Goal: Information Seeking & Learning: Learn about a topic

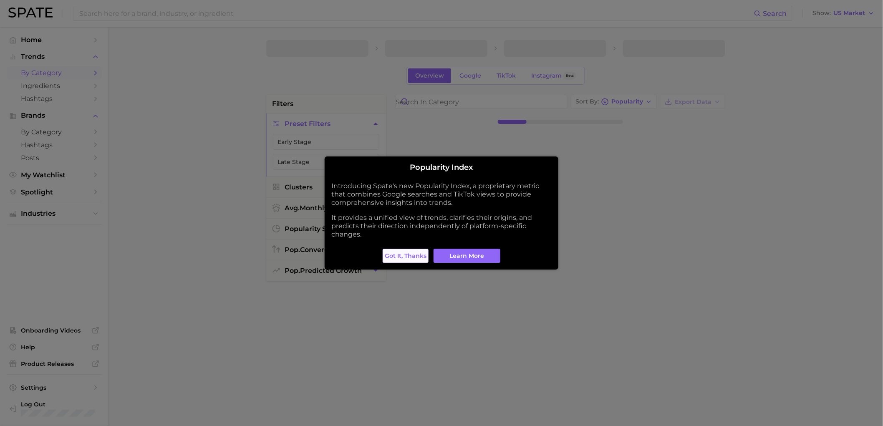
click at [406, 257] on span "Got it, thanks" at bounding box center [406, 256] width 42 height 7
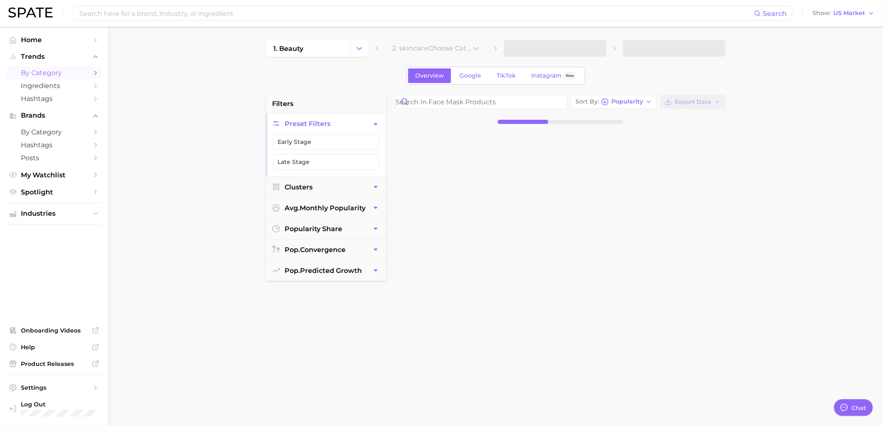
click at [859, 7] on div "Search Show US Market" at bounding box center [441, 13] width 867 height 27
click at [854, 11] on span "US Market" at bounding box center [850, 13] width 32 height 5
click at [824, 88] on span "[GEOGRAPHIC_DATA]" at bounding box center [840, 86] width 65 height 7
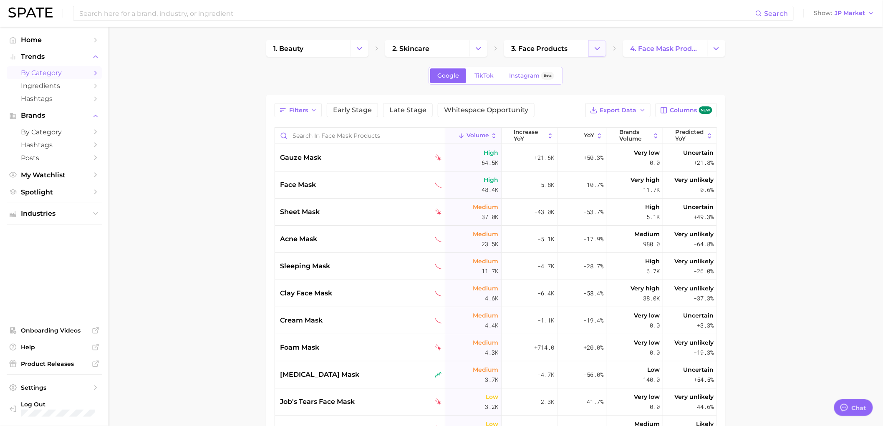
type textarea "x"
click at [710, 46] on button "Change Category" at bounding box center [717, 48] width 18 height 17
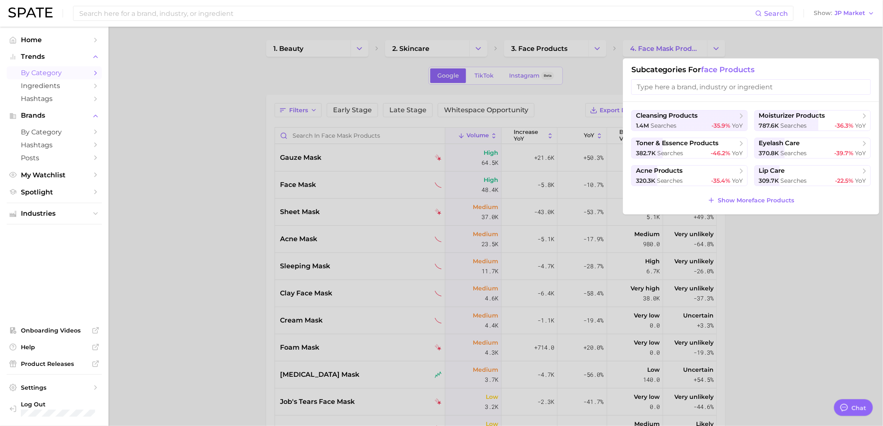
click at [684, 90] on input "search" at bounding box center [752, 86] width 240 height 15
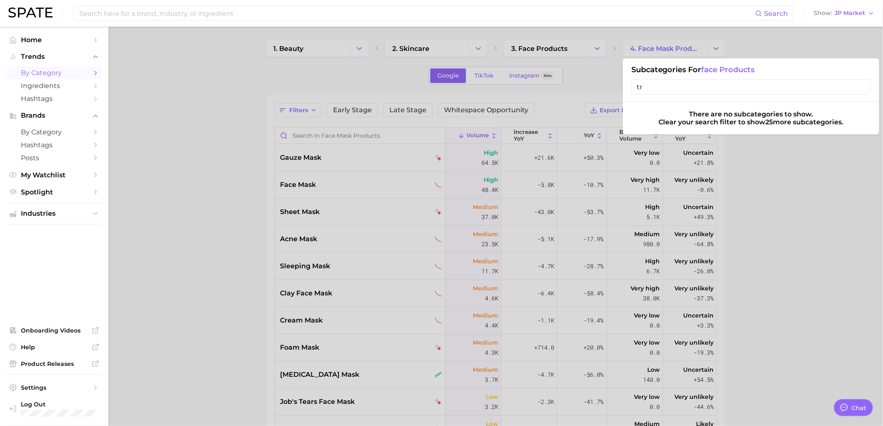
type input "t"
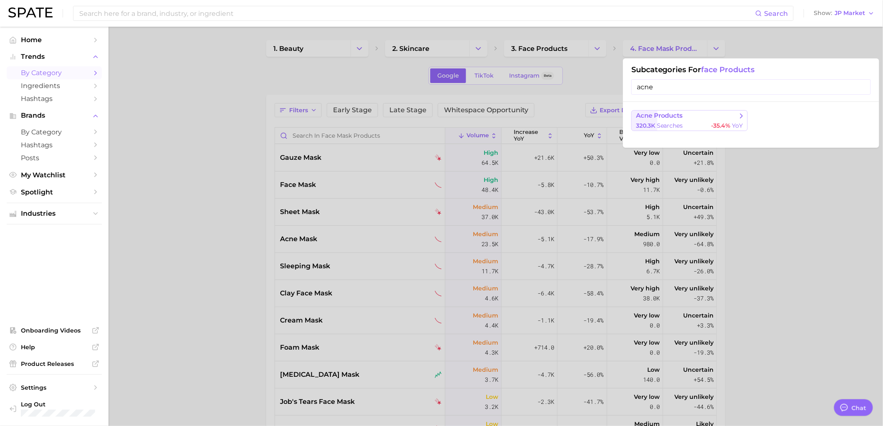
type input "acne"
click at [683, 117] on span "acne products" at bounding box center [659, 116] width 47 height 8
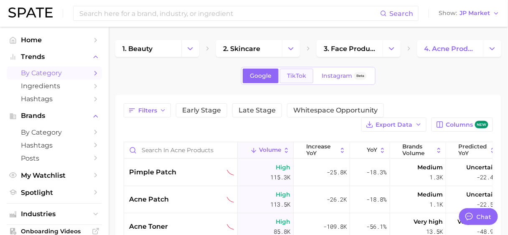
click at [307, 77] on link "TikTok" at bounding box center [296, 75] width 33 height 15
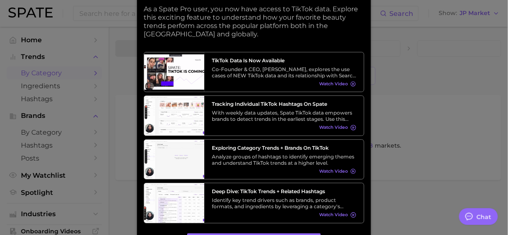
type textarea "x"
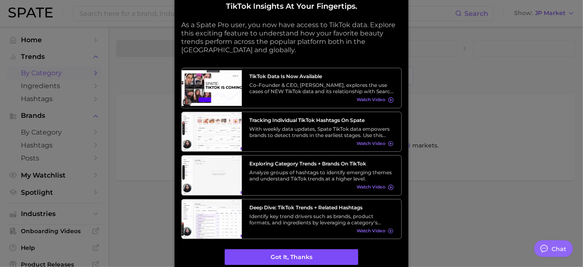
click at [304, 255] on button "Got it, thanks" at bounding box center [292, 257] width 134 height 16
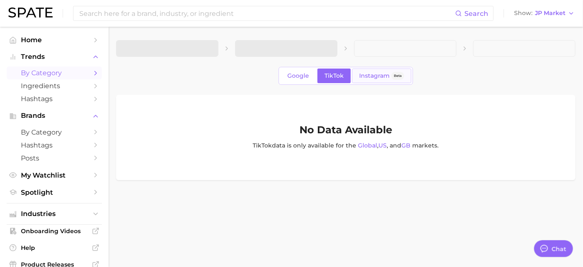
click at [367, 76] on span "Instagram" at bounding box center [374, 75] width 30 height 7
click at [297, 73] on span "Google" at bounding box center [298, 75] width 22 height 7
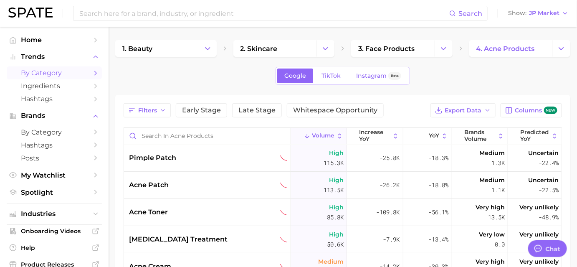
click at [233, 86] on div "1. beauty 2. skincare 3. face products 4. acne products Google TikTok Instagram…" at bounding box center [342, 221] width 455 height 362
click at [555, 48] on button "Change Category" at bounding box center [561, 48] width 18 height 17
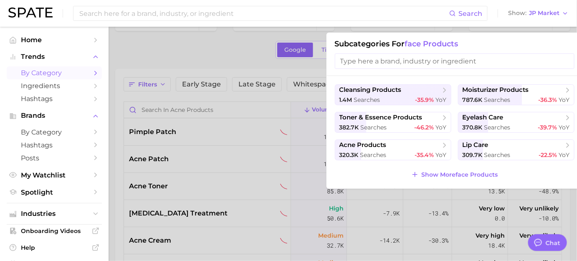
scroll to position [38, 0]
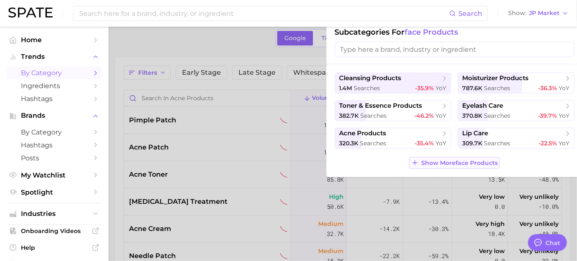
click at [433, 159] on span "Show More face products" at bounding box center [459, 162] width 76 height 7
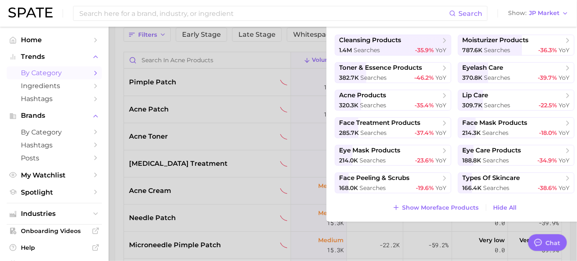
scroll to position [76, 0]
click at [427, 202] on button "Show More face products" at bounding box center [435, 208] width 91 height 12
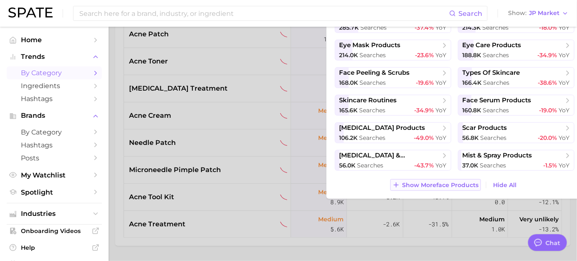
scroll to position [152, 0]
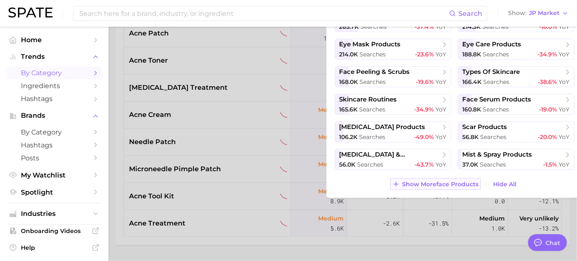
click at [415, 181] on span "Show More face products" at bounding box center [440, 184] width 76 height 7
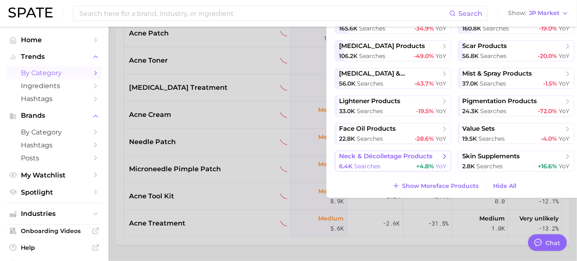
scroll to position [113, 0]
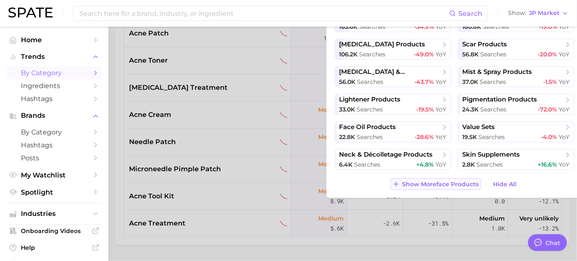
click at [402, 183] on span "Show More face products" at bounding box center [440, 184] width 76 height 7
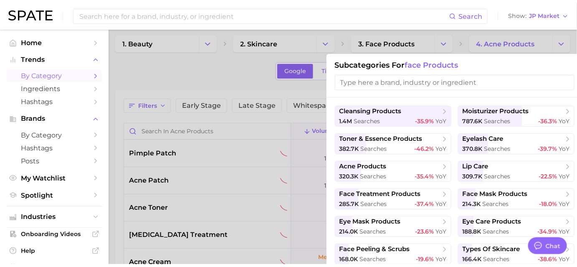
scroll to position [0, 0]
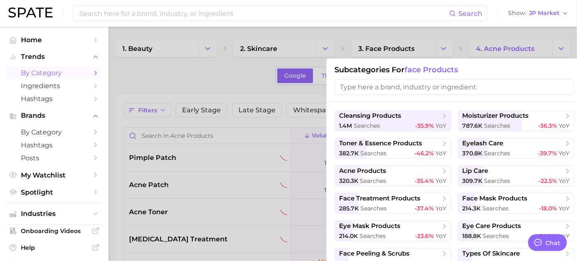
click at [402, 88] on input "search" at bounding box center [455, 86] width 240 height 15
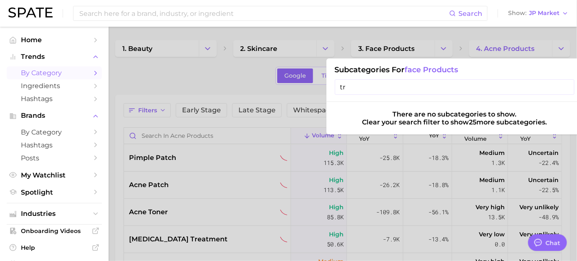
type input "t"
type input "p"
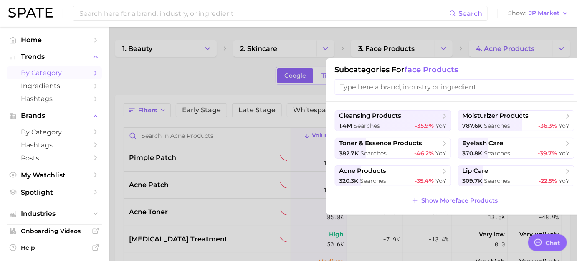
click at [523, 51] on div at bounding box center [288, 130] width 577 height 261
